Goal: Transaction & Acquisition: Purchase product/service

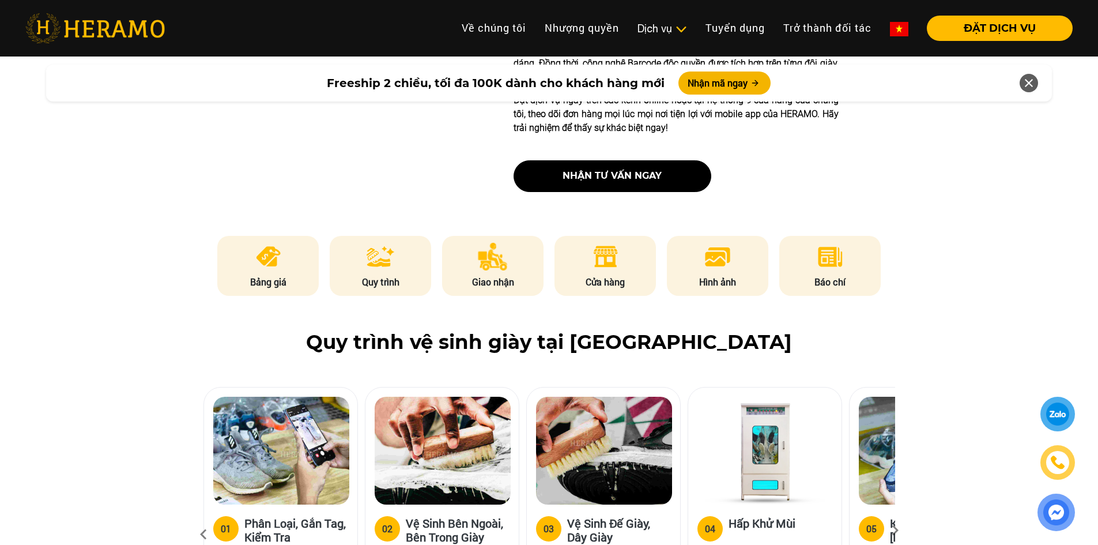
scroll to position [461, 0]
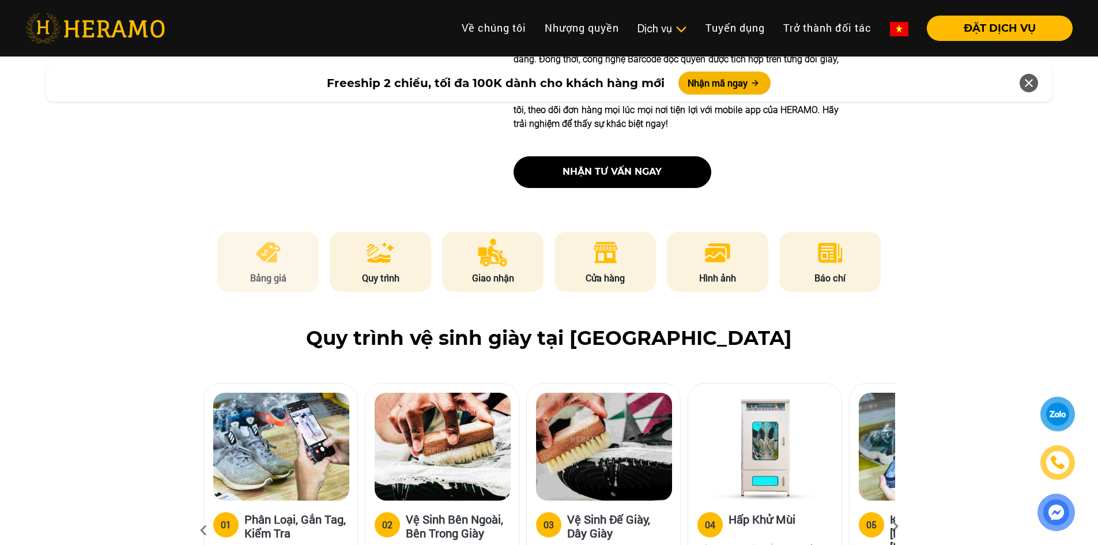
click at [253, 269] on li "Bảng giá" at bounding box center [267, 262] width 101 height 60
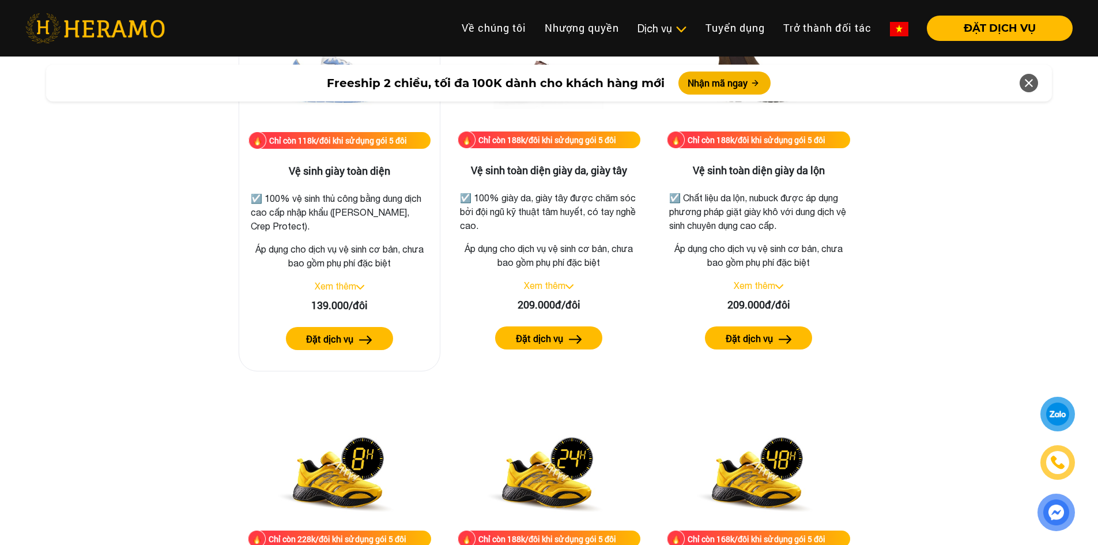
scroll to position [1669, 0]
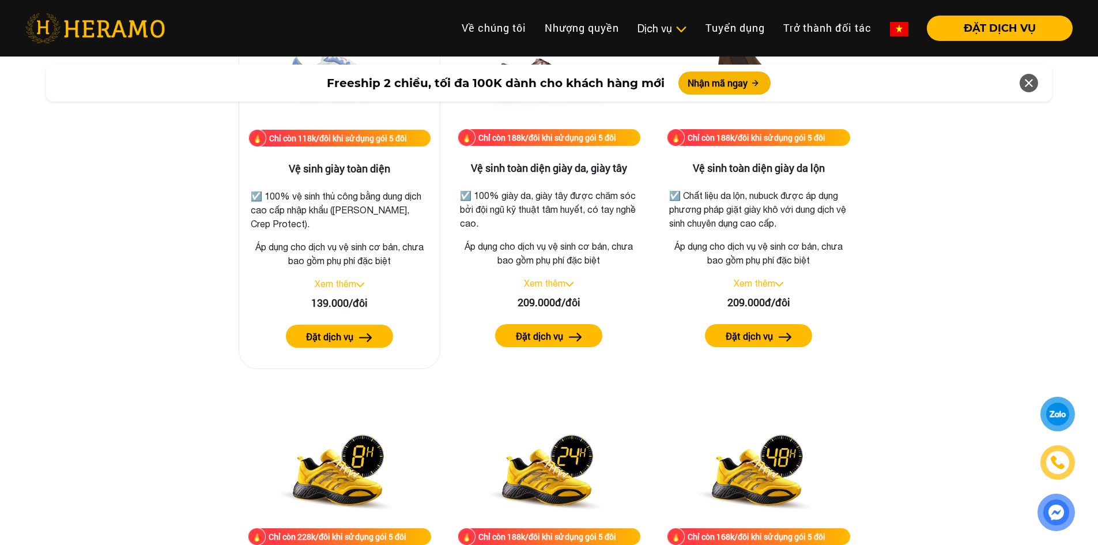
click at [350, 334] on label "Đặt dịch vụ" at bounding box center [329, 337] width 47 height 14
click at [337, 284] on link "Xem thêm" at bounding box center [336, 283] width 42 height 10
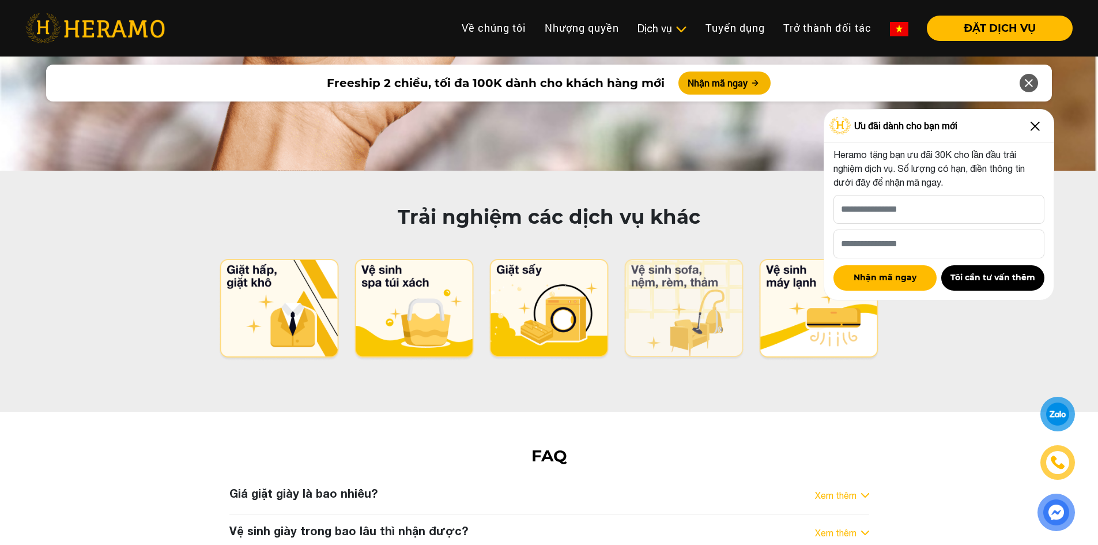
scroll to position [5992, 0]
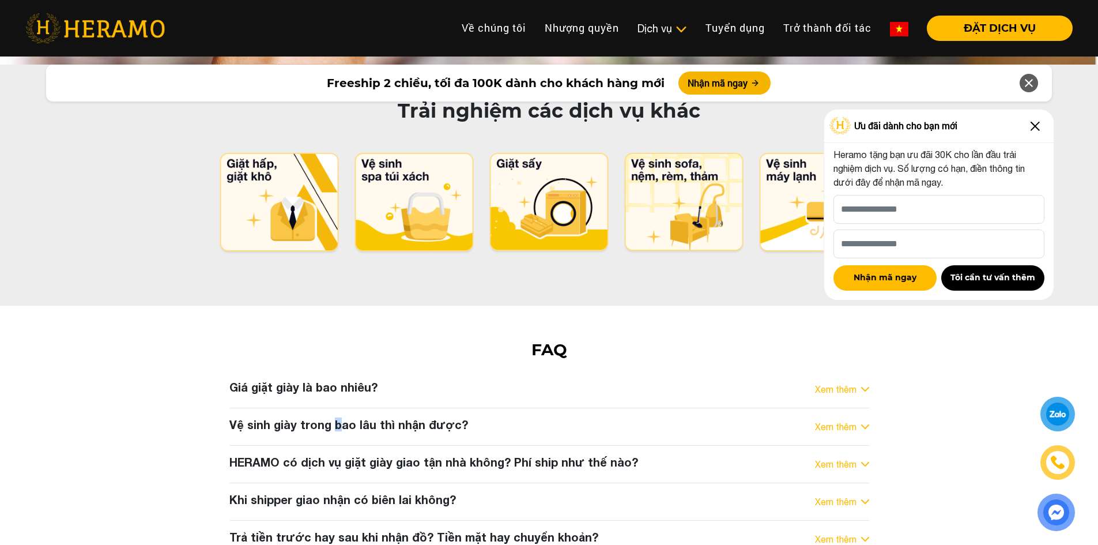
click at [334, 417] on h3 "Vệ sinh giày trong bao lâu thì nhận được?" at bounding box center [348, 424] width 239 height 14
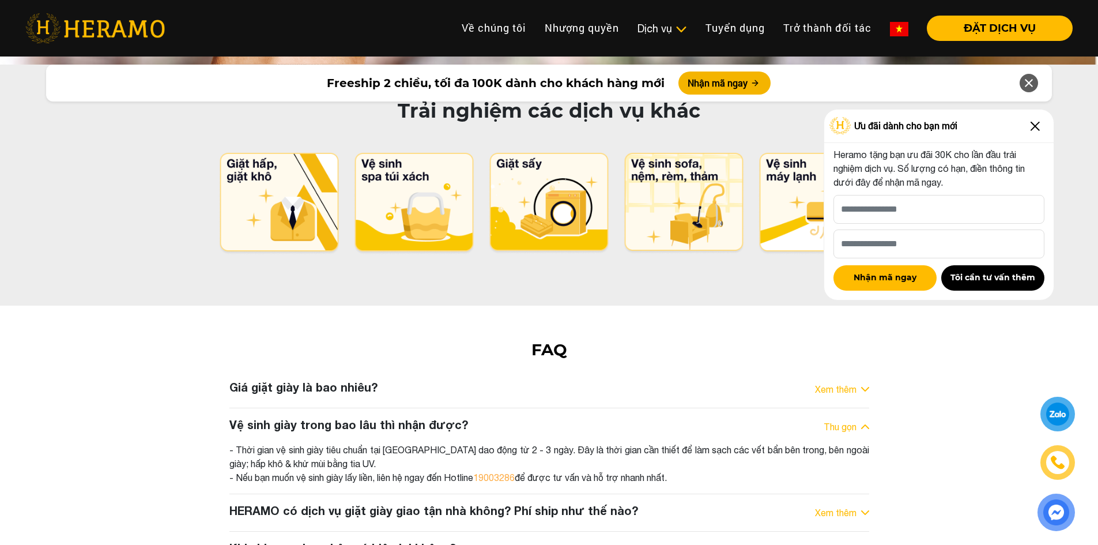
click at [576, 503] on h3 "HERAMO có dịch vụ giặt giày giao tận nhà không? Phí ship như thế nào?" at bounding box center [433, 510] width 409 height 14
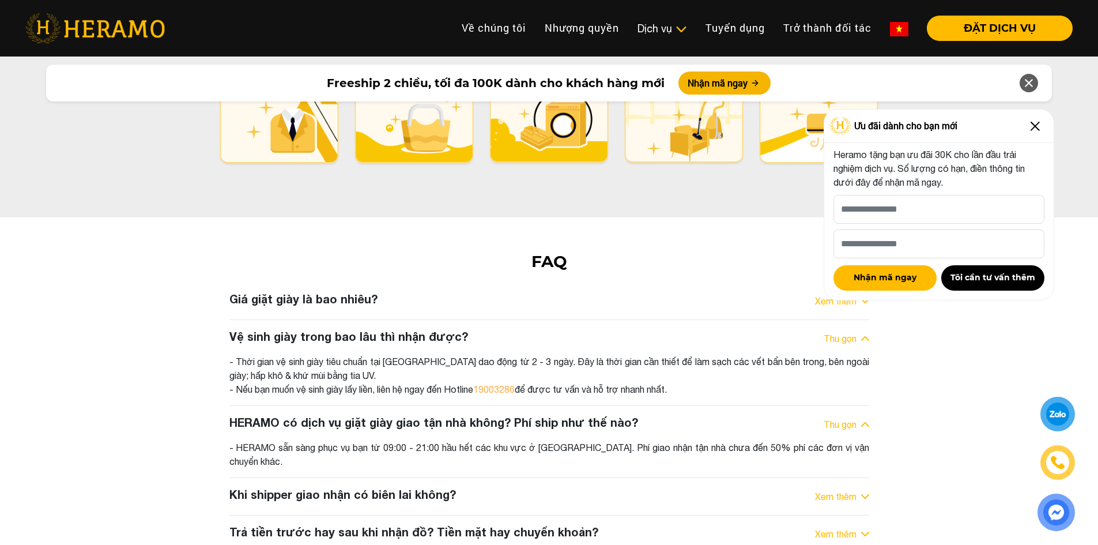
scroll to position [6107, 0]
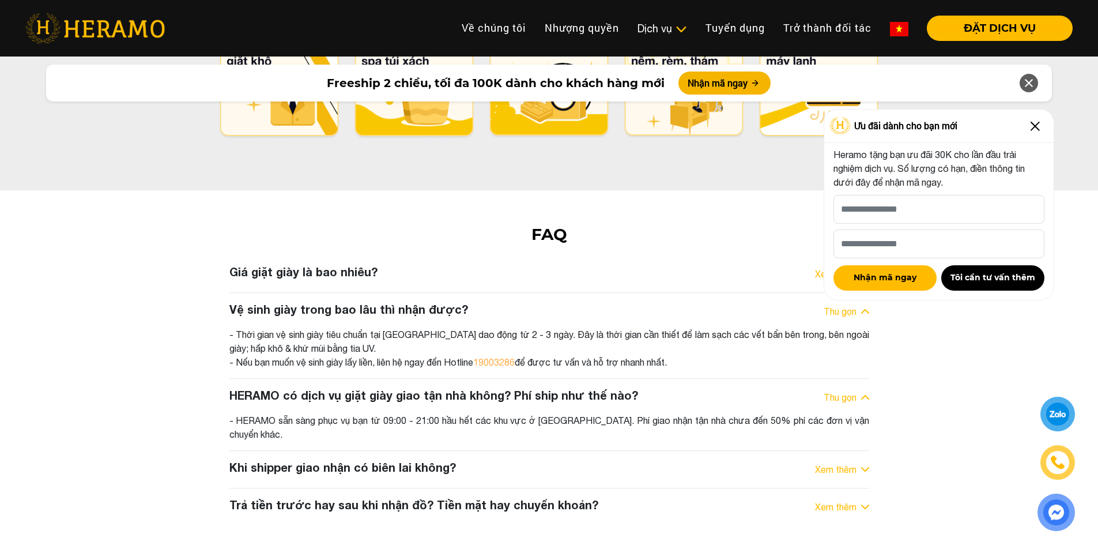
click at [507, 460] on div "Khi shipper giao nhận có biên lai không? Xem thêm" at bounding box center [549, 469] width 640 height 18
click at [400, 460] on h3 "Khi shipper giao nhận có biên lai không?" at bounding box center [342, 467] width 227 height 14
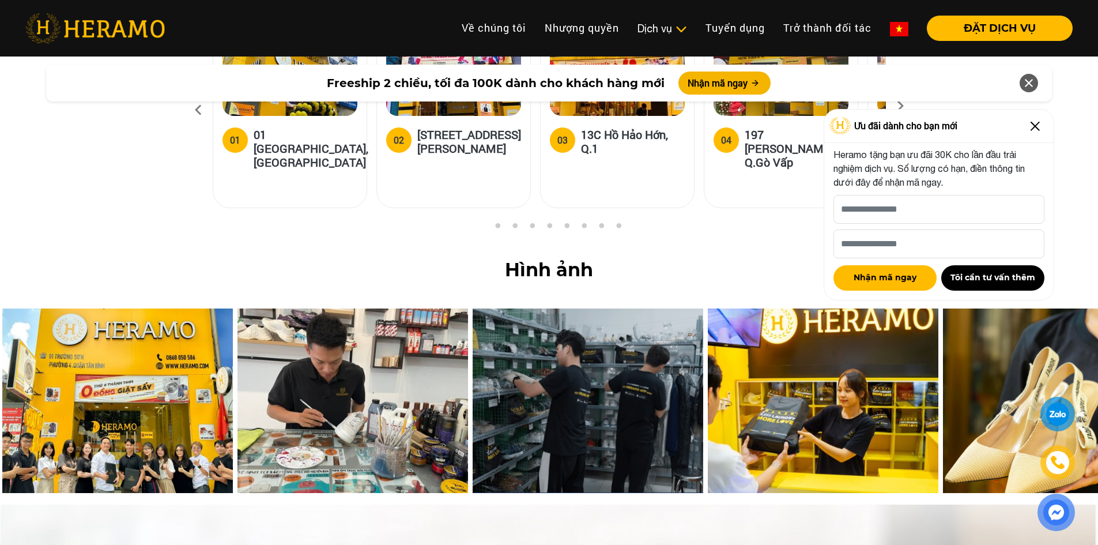
scroll to position [4897, 0]
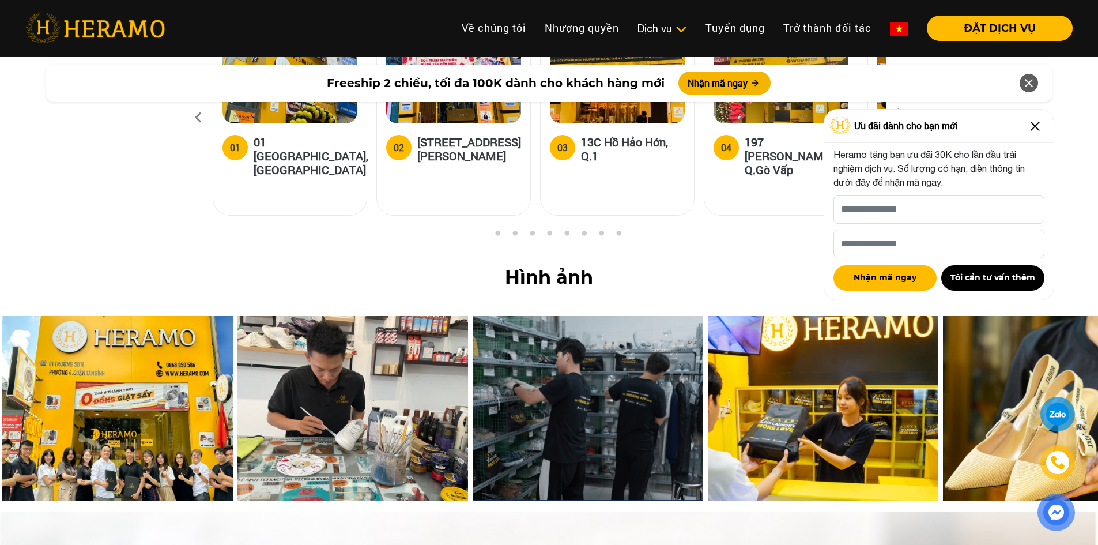
click at [1031, 124] on img at bounding box center [1035, 126] width 18 height 18
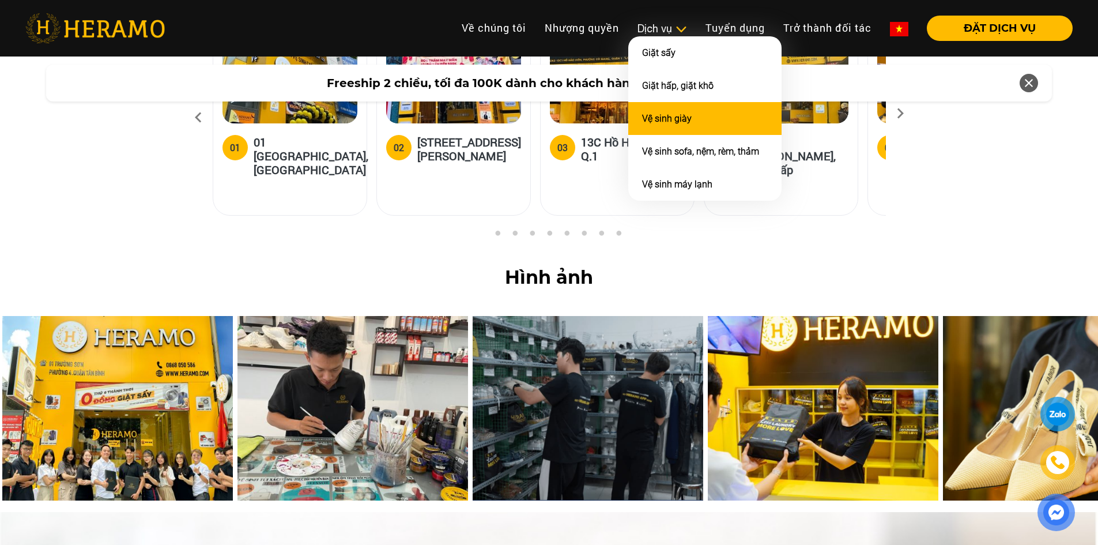
click at [686, 114] on link "Vệ sinh giày" at bounding box center [667, 118] width 50 height 11
click at [665, 114] on link "Vệ sinh giày" at bounding box center [667, 118] width 50 height 11
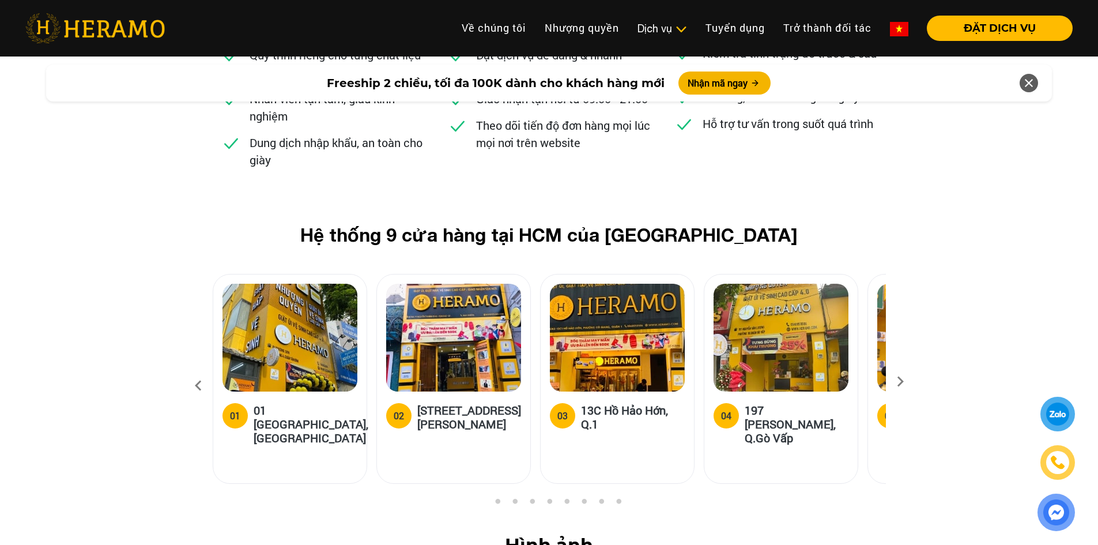
scroll to position [4609, 0]
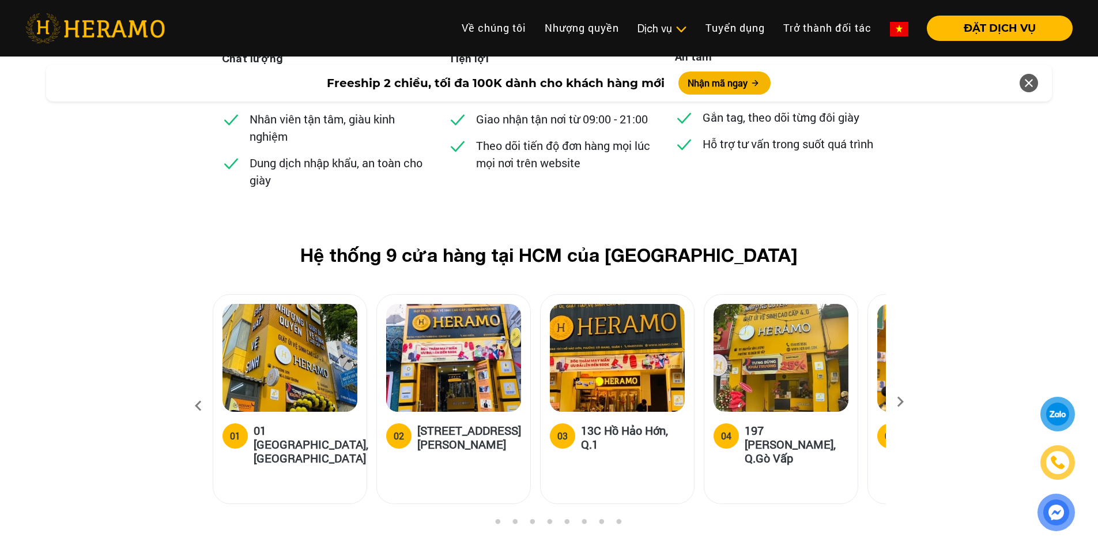
click at [236, 429] on div "01" at bounding box center [235, 436] width 10 height 14
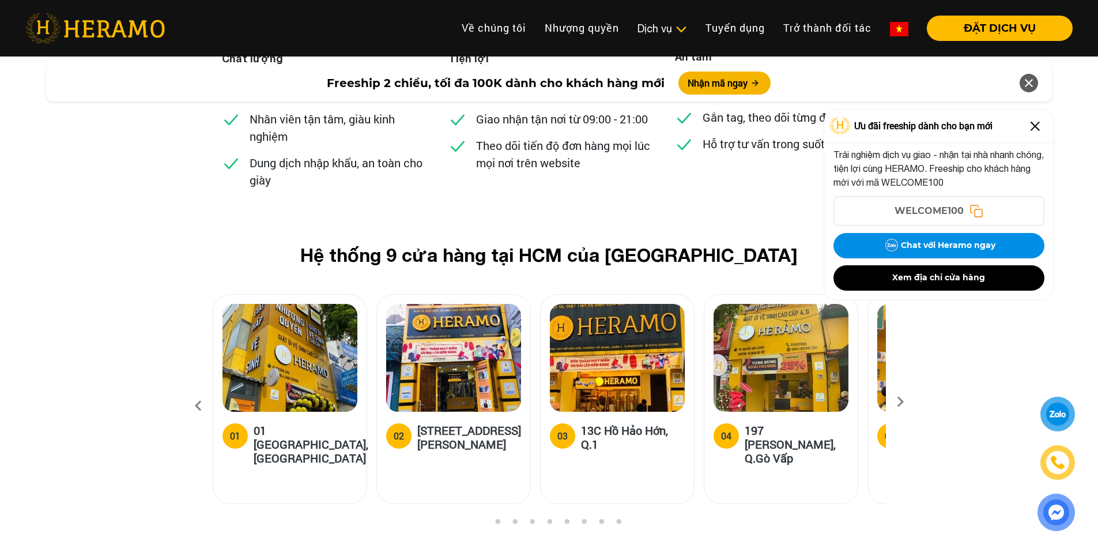
click at [283, 304] on img at bounding box center [290, 358] width 135 height 108
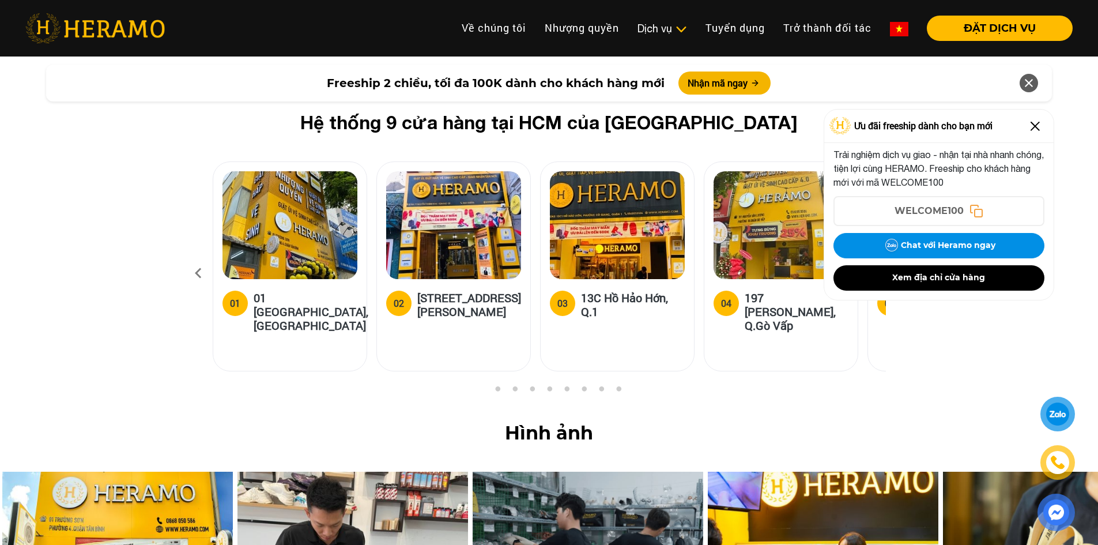
scroll to position [4839, 0]
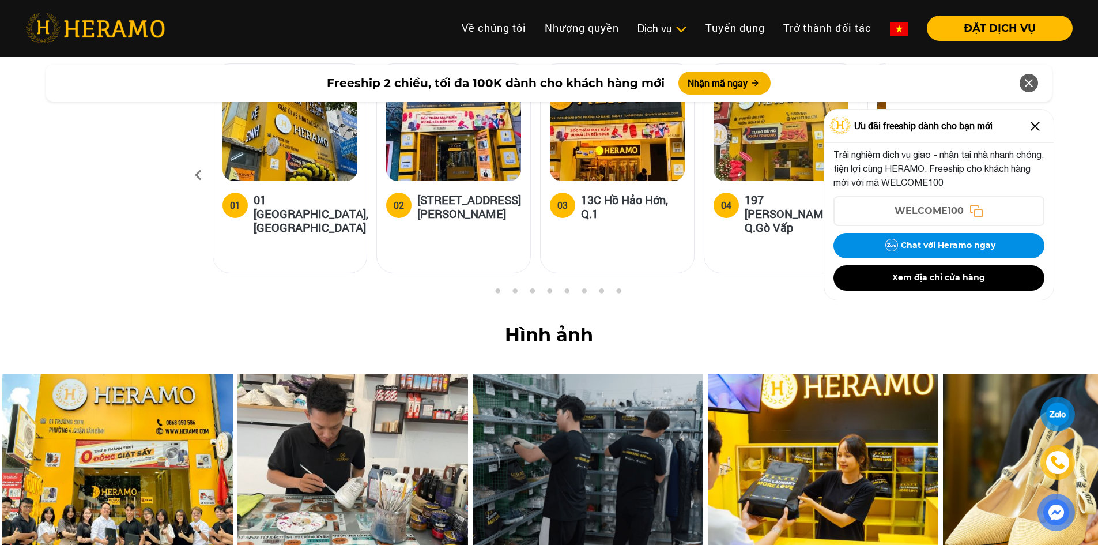
click at [138, 374] on img at bounding box center [117, 466] width 231 height 184
click at [137, 374] on img at bounding box center [117, 466] width 231 height 184
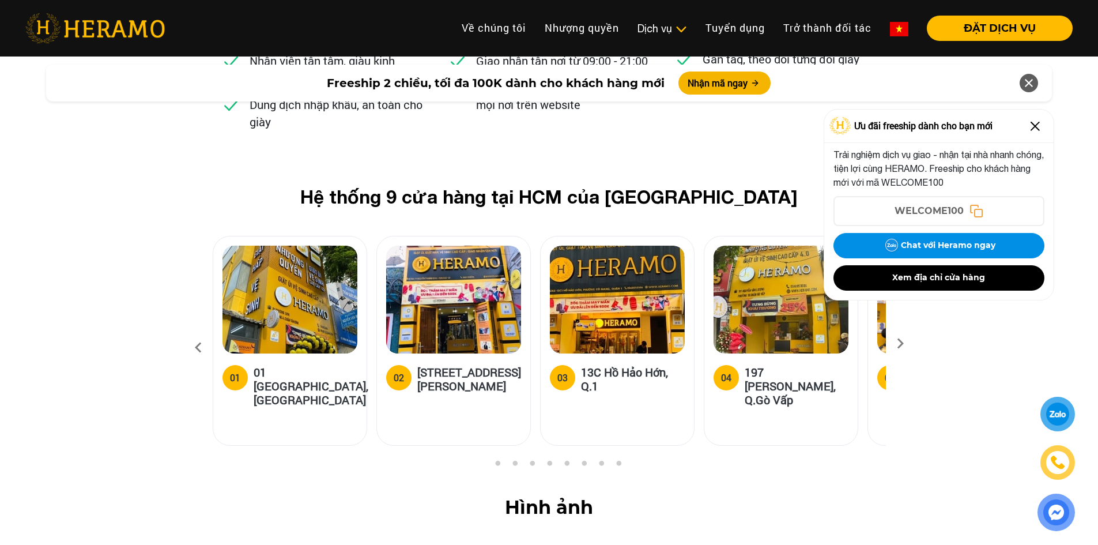
scroll to position [4666, 0]
click at [1040, 126] on img at bounding box center [1035, 126] width 18 height 18
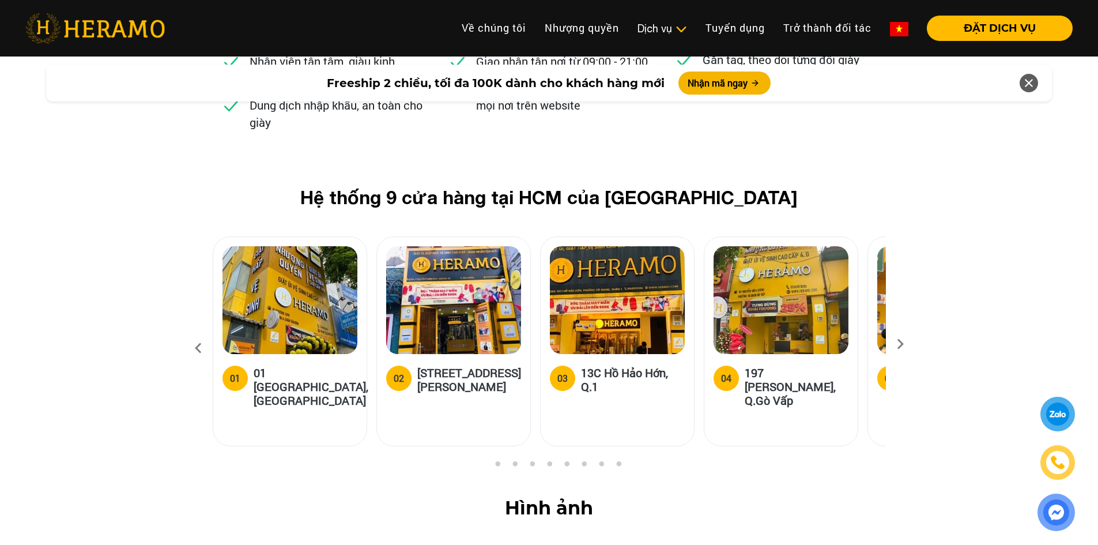
click at [900, 344] on icon at bounding box center [900, 347] width 21 height 7
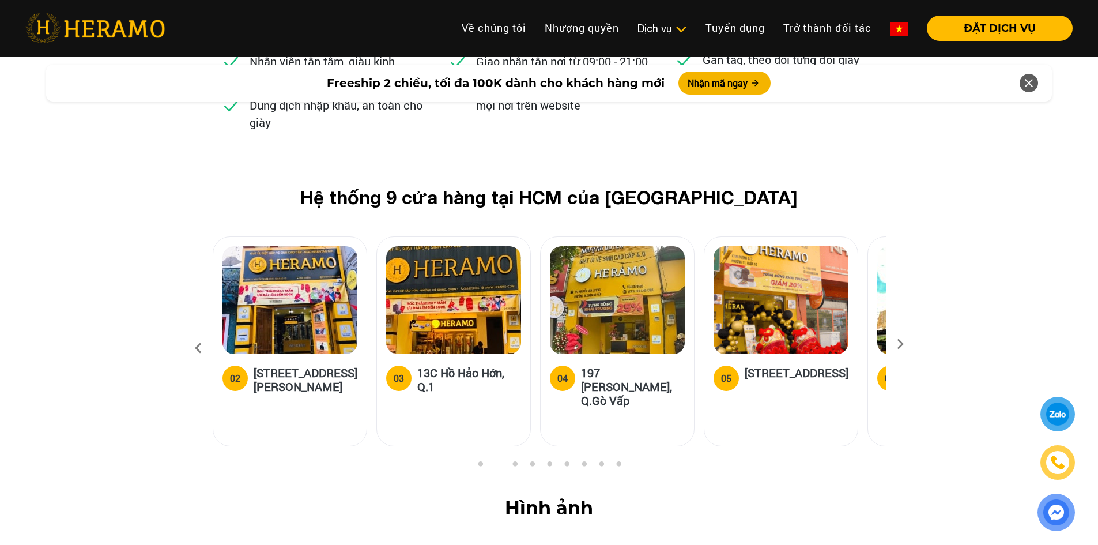
click at [900, 344] on icon at bounding box center [900, 347] width 21 height 7
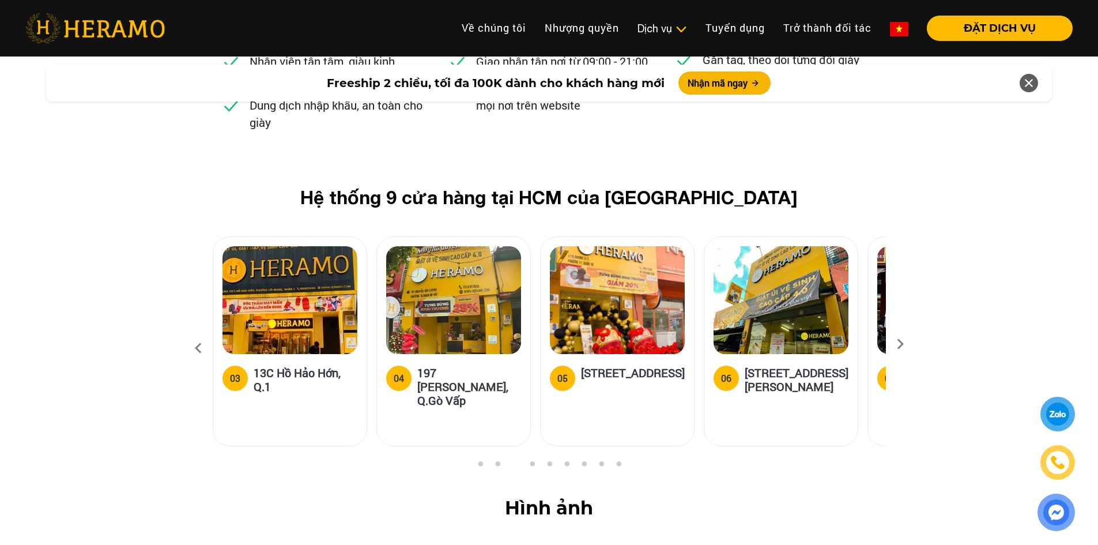
click at [900, 344] on icon at bounding box center [900, 347] width 21 height 7
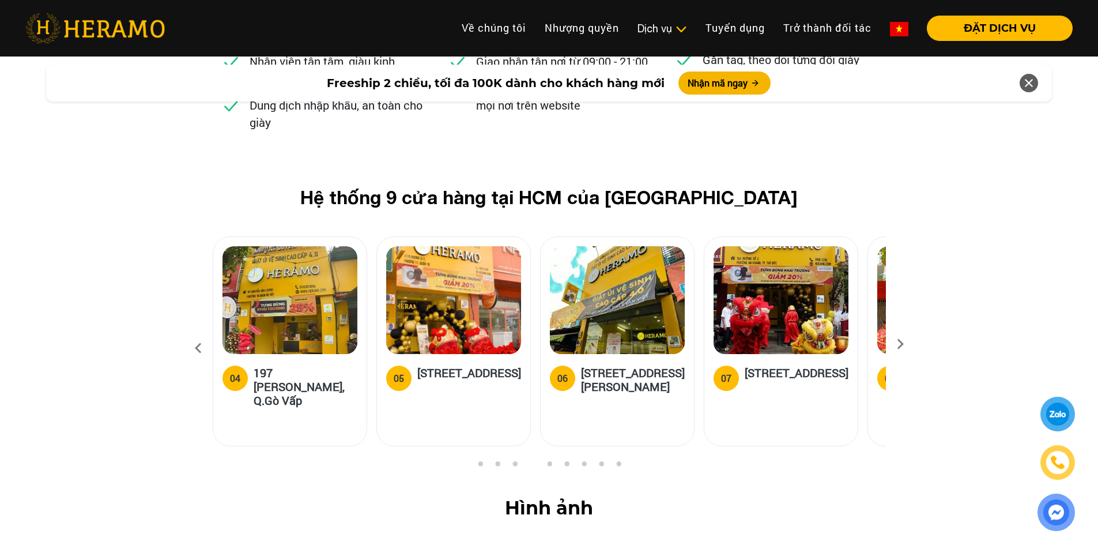
click at [900, 344] on icon at bounding box center [900, 347] width 21 height 7
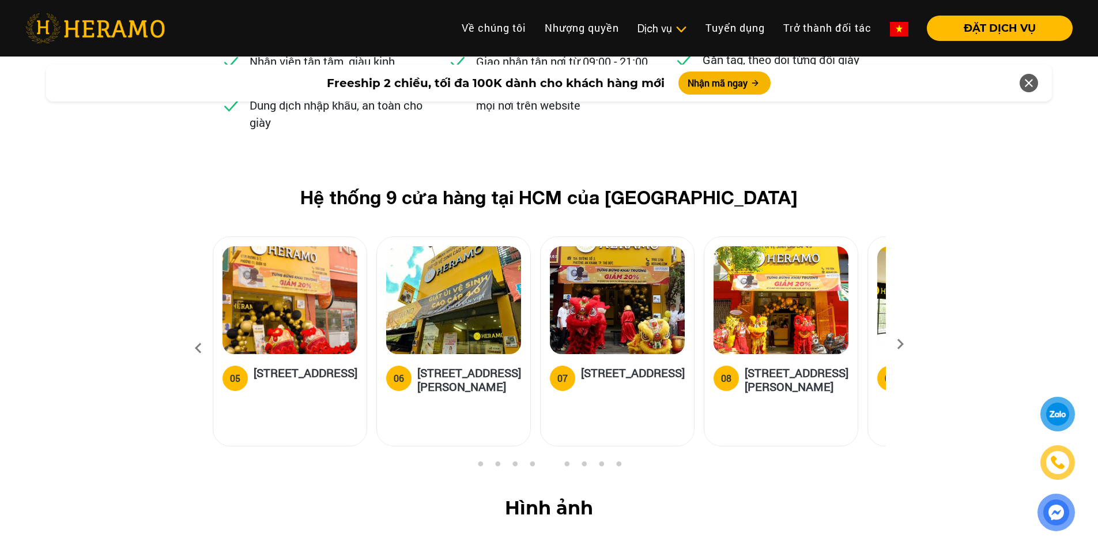
click at [900, 344] on icon at bounding box center [900, 347] width 21 height 7
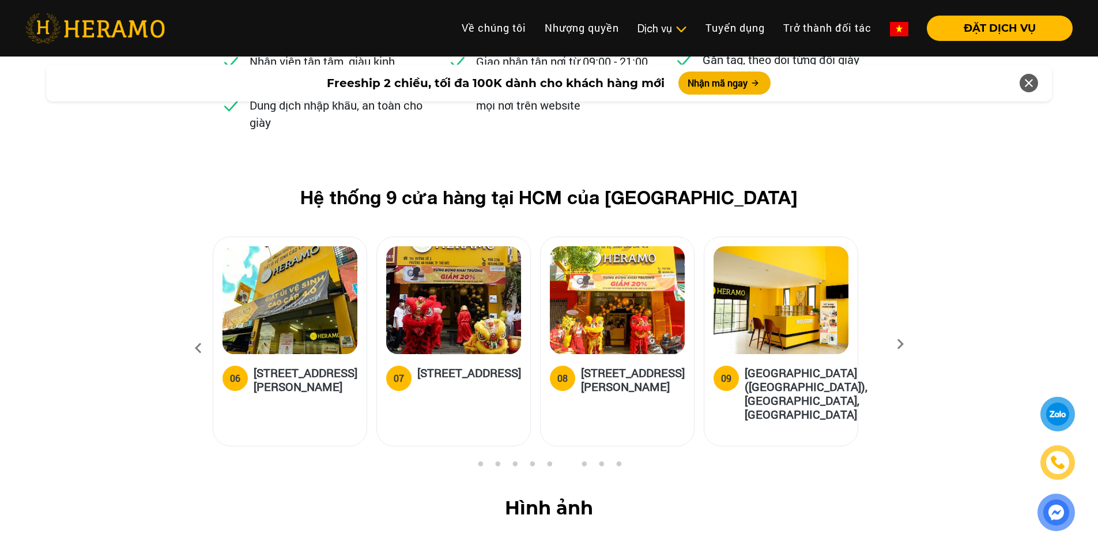
click at [900, 344] on icon at bounding box center [900, 347] width 21 height 7
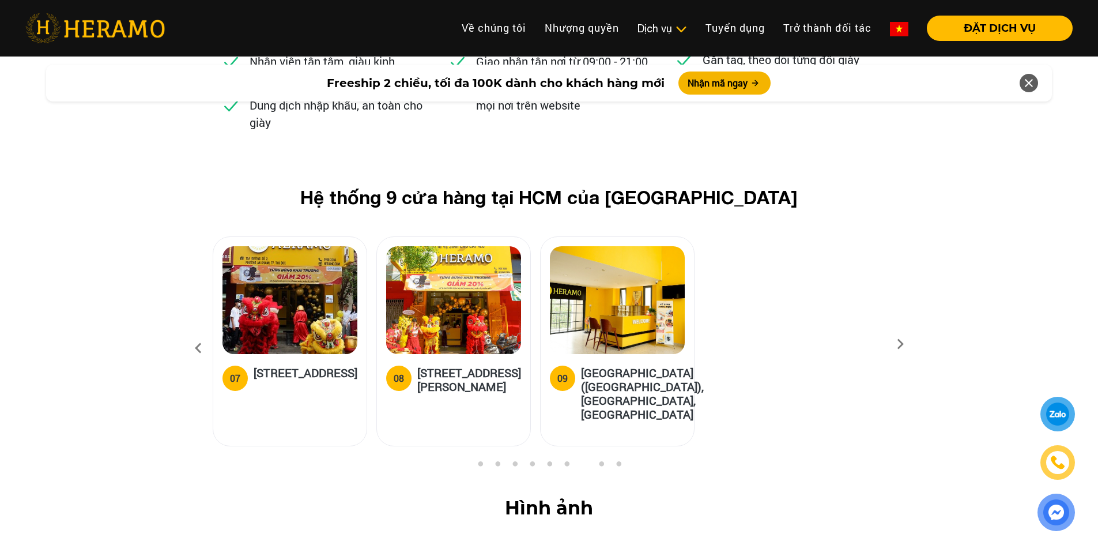
click at [197, 333] on icon at bounding box center [198, 348] width 21 height 31
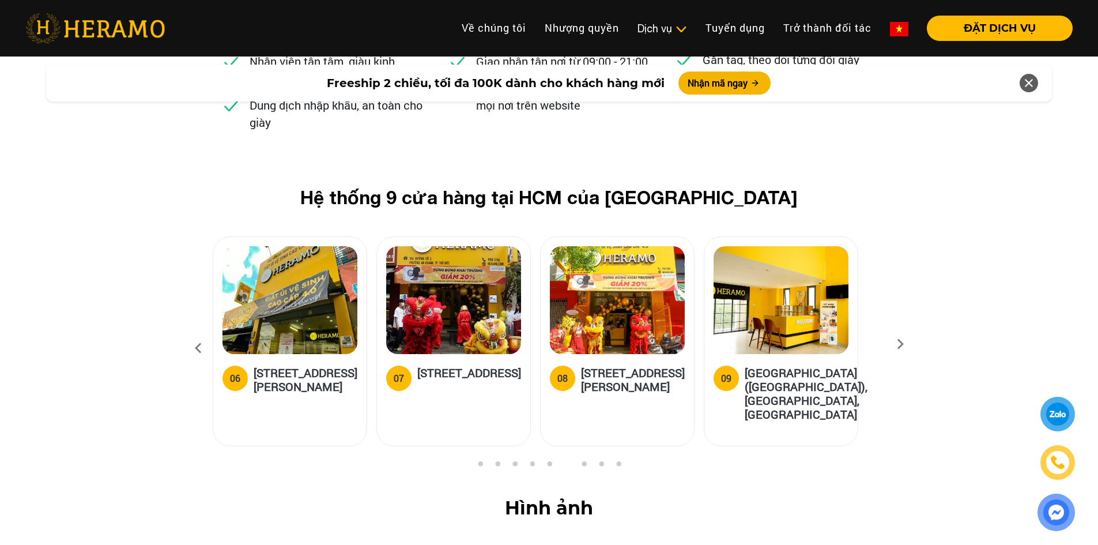
click at [197, 333] on icon at bounding box center [198, 348] width 21 height 31
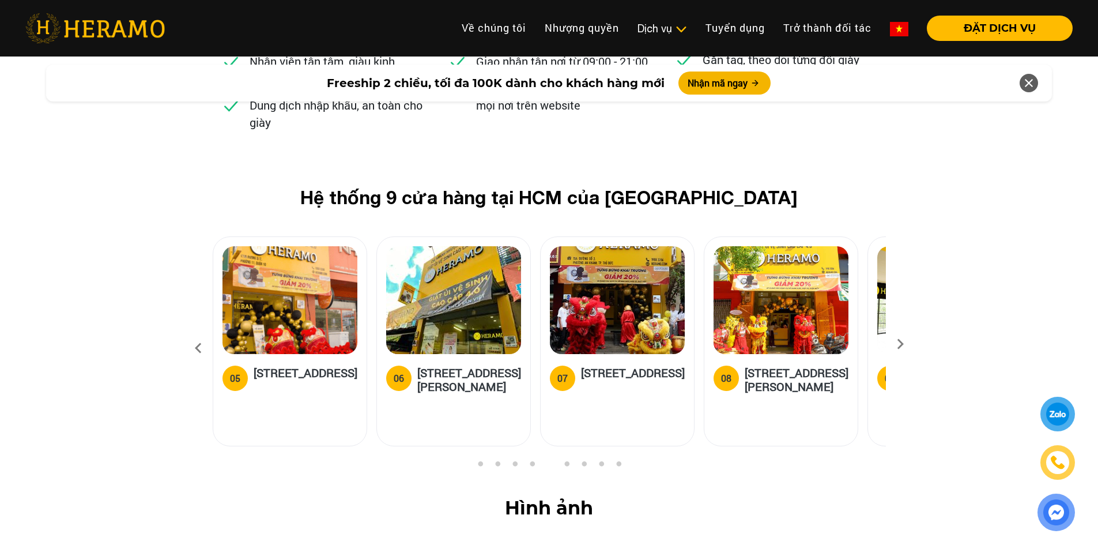
click at [197, 333] on icon at bounding box center [198, 348] width 21 height 31
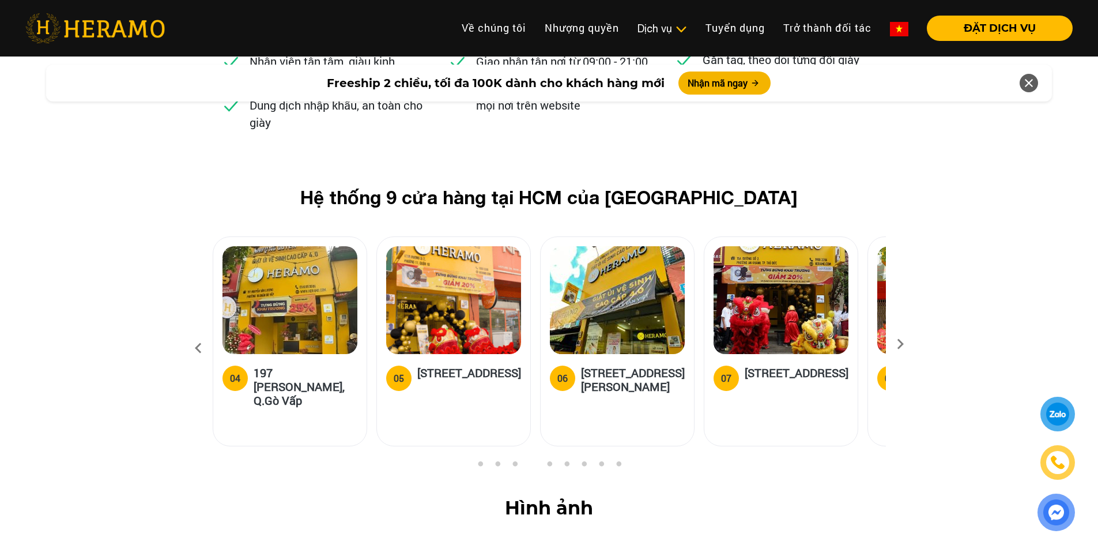
click at [197, 333] on icon at bounding box center [198, 348] width 21 height 31
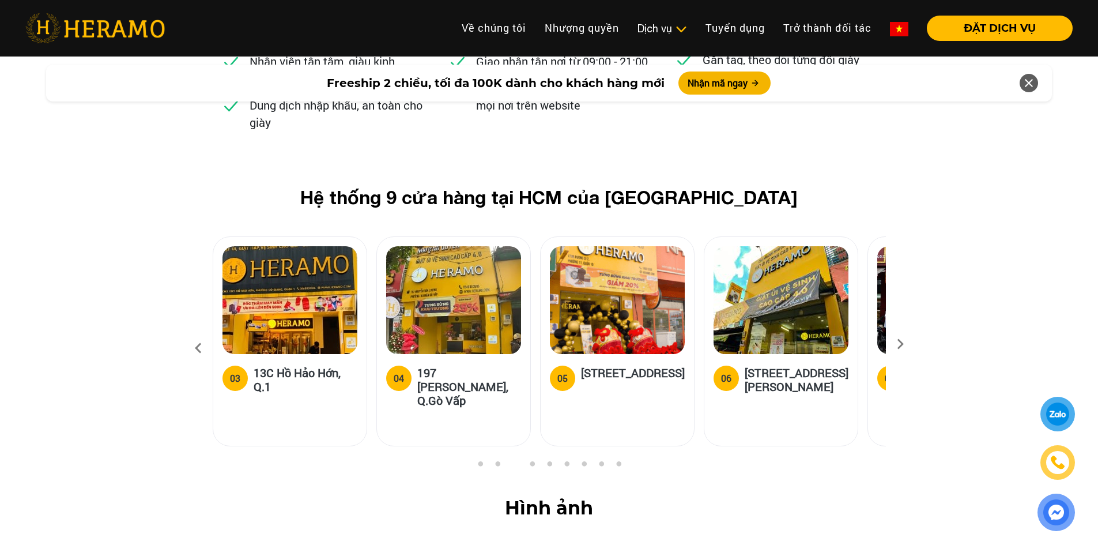
click at [197, 333] on icon at bounding box center [198, 348] width 21 height 31
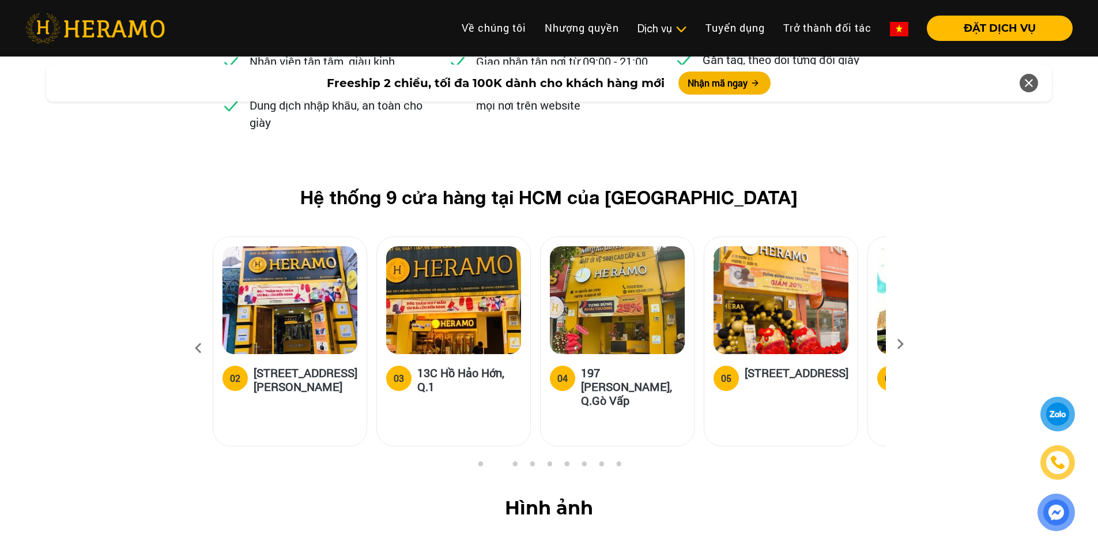
click at [197, 333] on icon at bounding box center [198, 348] width 21 height 31
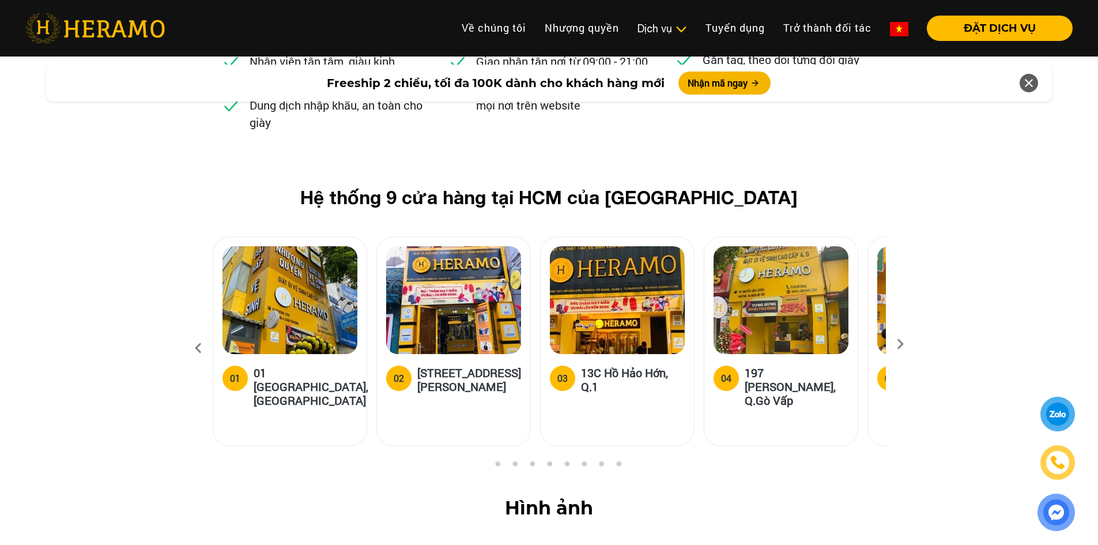
click at [197, 333] on icon at bounding box center [198, 348] width 21 height 31
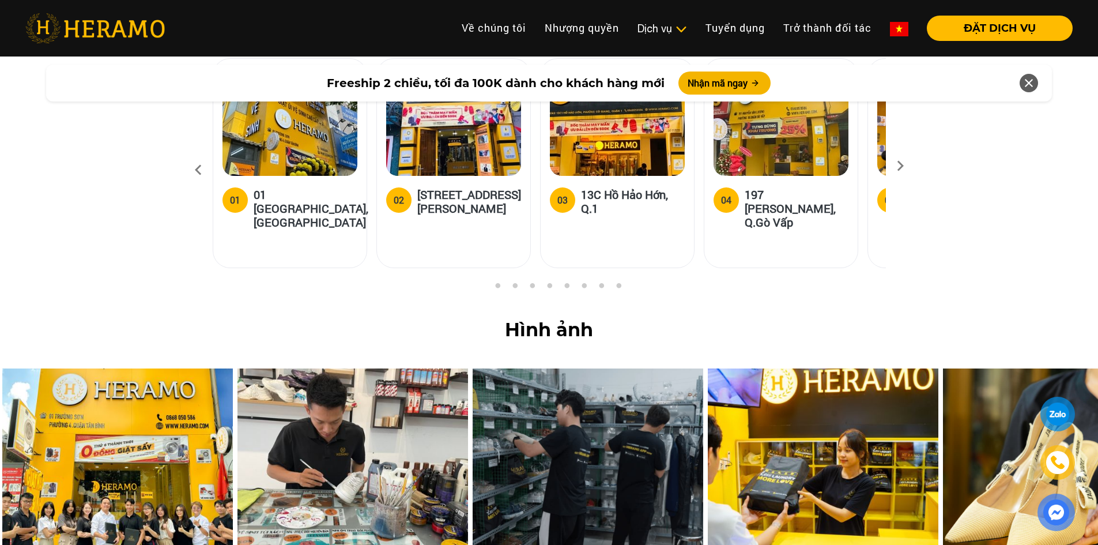
scroll to position [4897, 0]
